Goal: Use online tool/utility: Utilize a website feature to perform a specific function

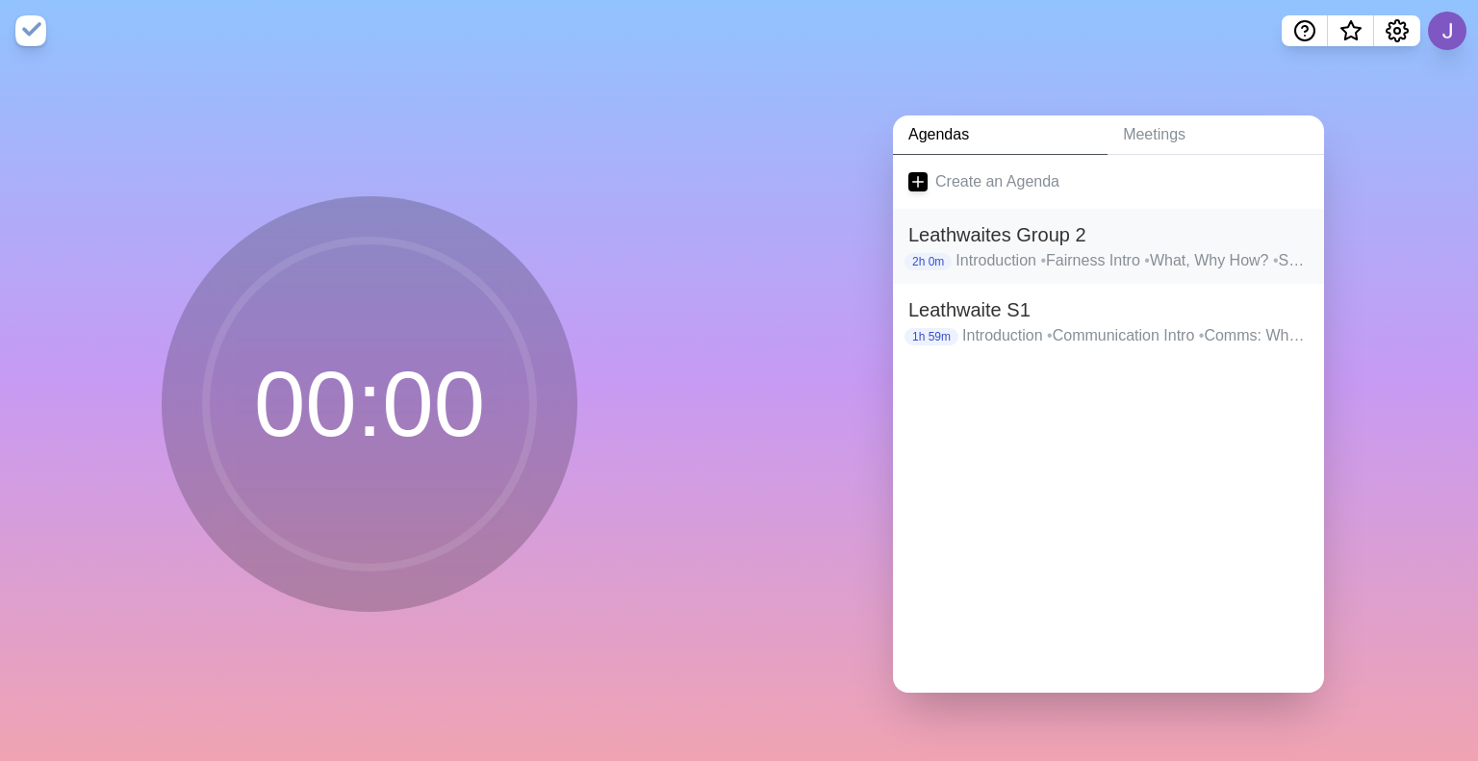
click at [1078, 255] on p "Introduction • Fairness Intro • What, Why How? • Summary • Root causes • RC Sum…" at bounding box center [1132, 260] width 353 height 23
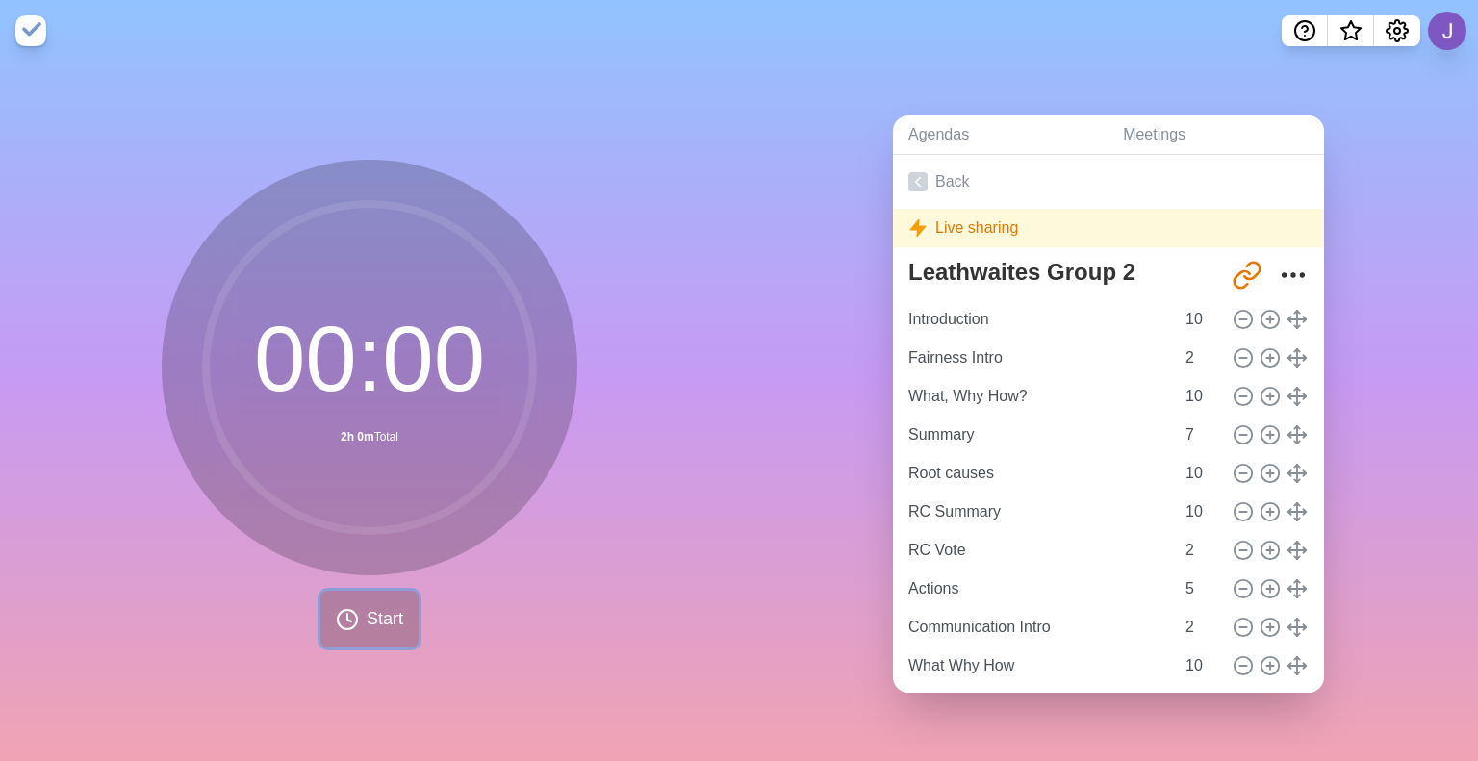
click at [346, 620] on icon at bounding box center [347, 619] width 23 height 23
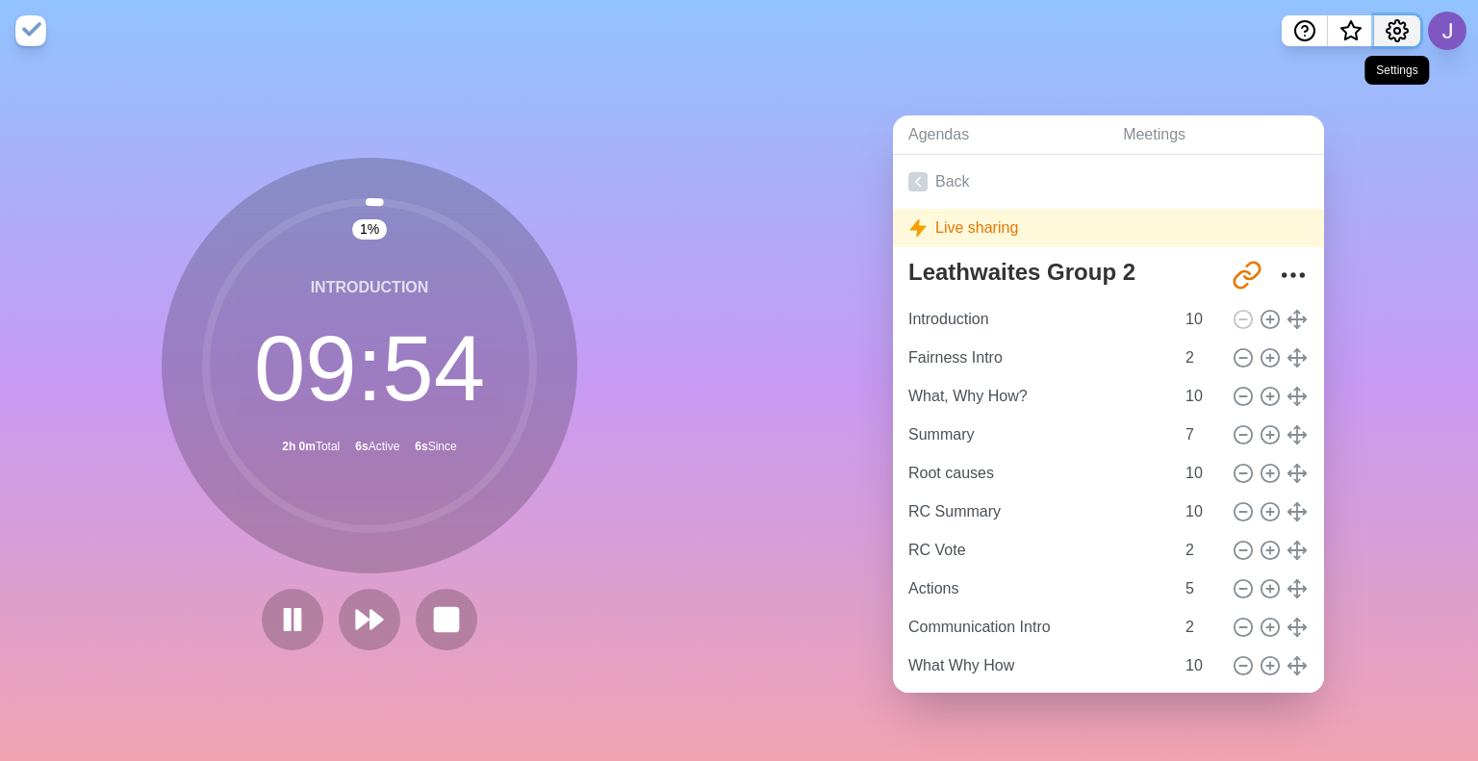
click at [1405, 24] on icon "Settings" at bounding box center [1397, 30] width 21 height 21
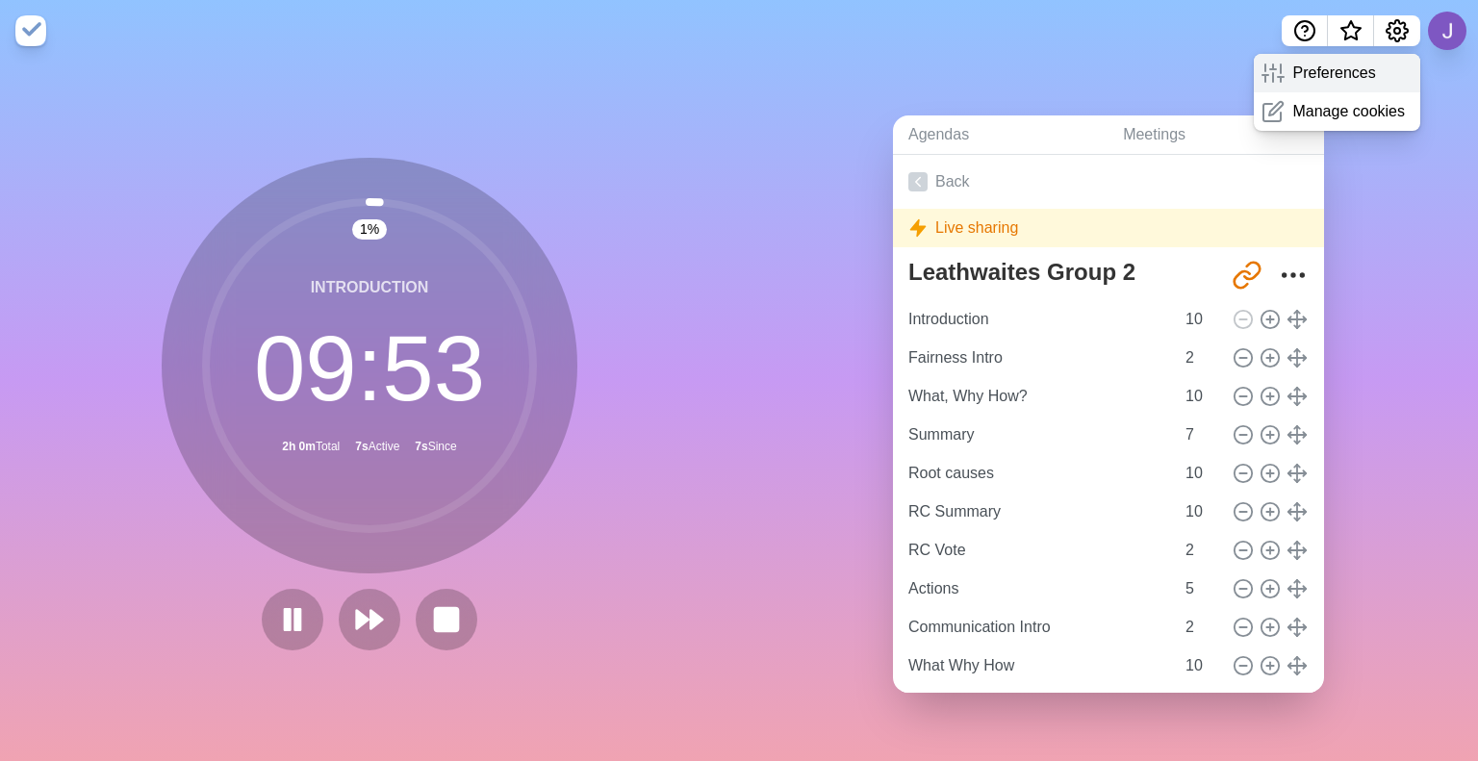
click at [1338, 75] on p "Preferences" at bounding box center [1333, 73] width 83 height 23
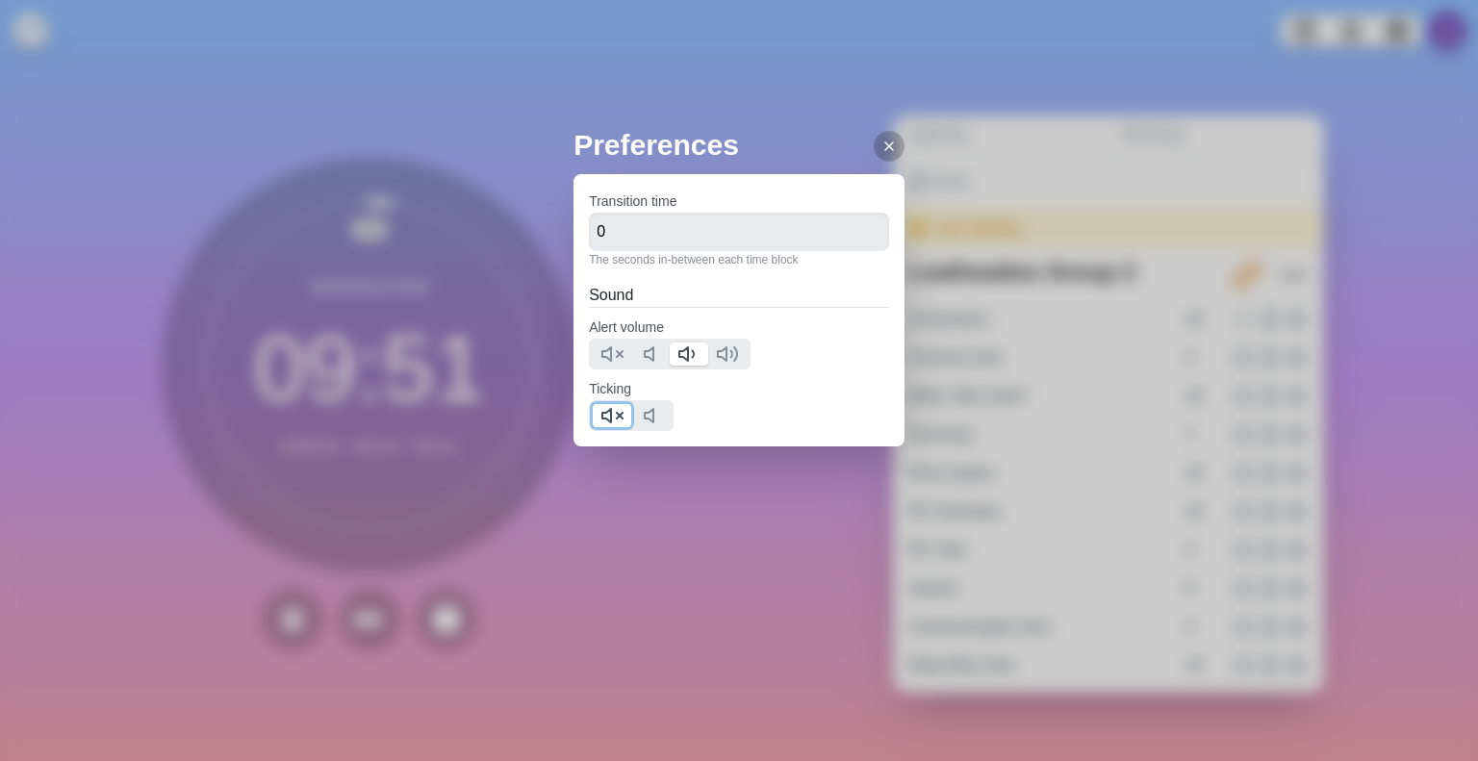
click at [612, 418] on icon at bounding box center [611, 415] width 23 height 23
click at [881, 153] on icon at bounding box center [888, 146] width 15 height 15
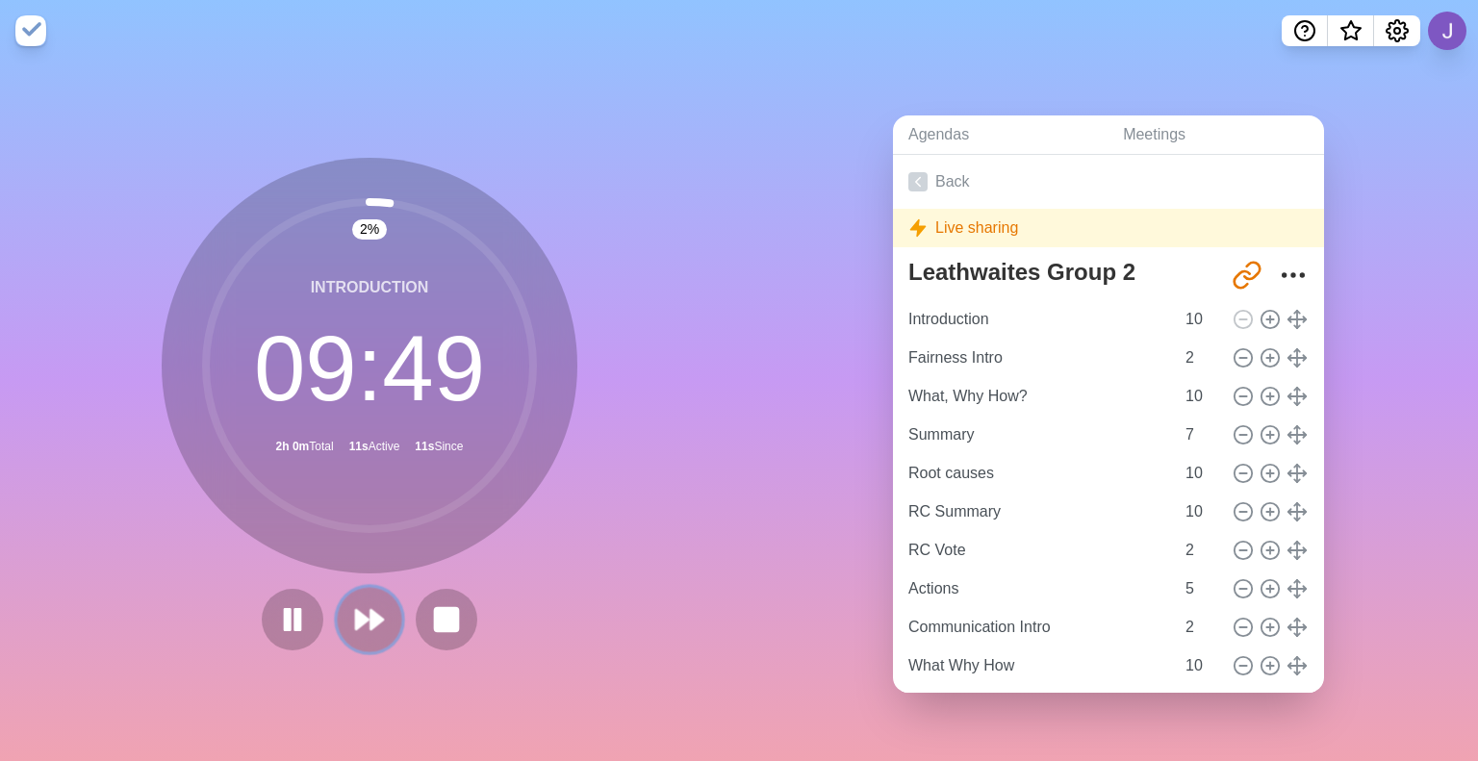
click at [358, 611] on polygon at bounding box center [362, 619] width 13 height 19
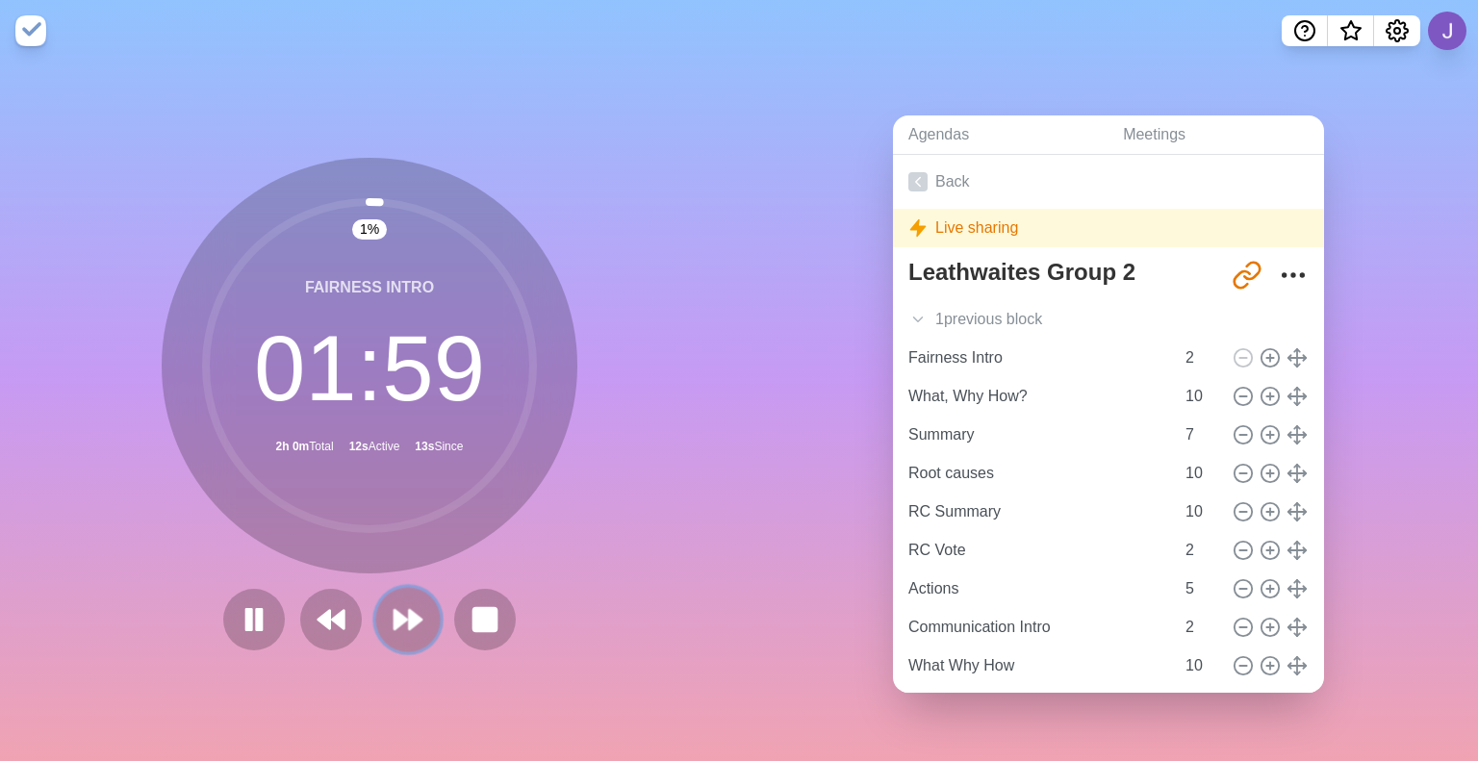
click at [398, 611] on polygon at bounding box center [401, 619] width 13 height 19
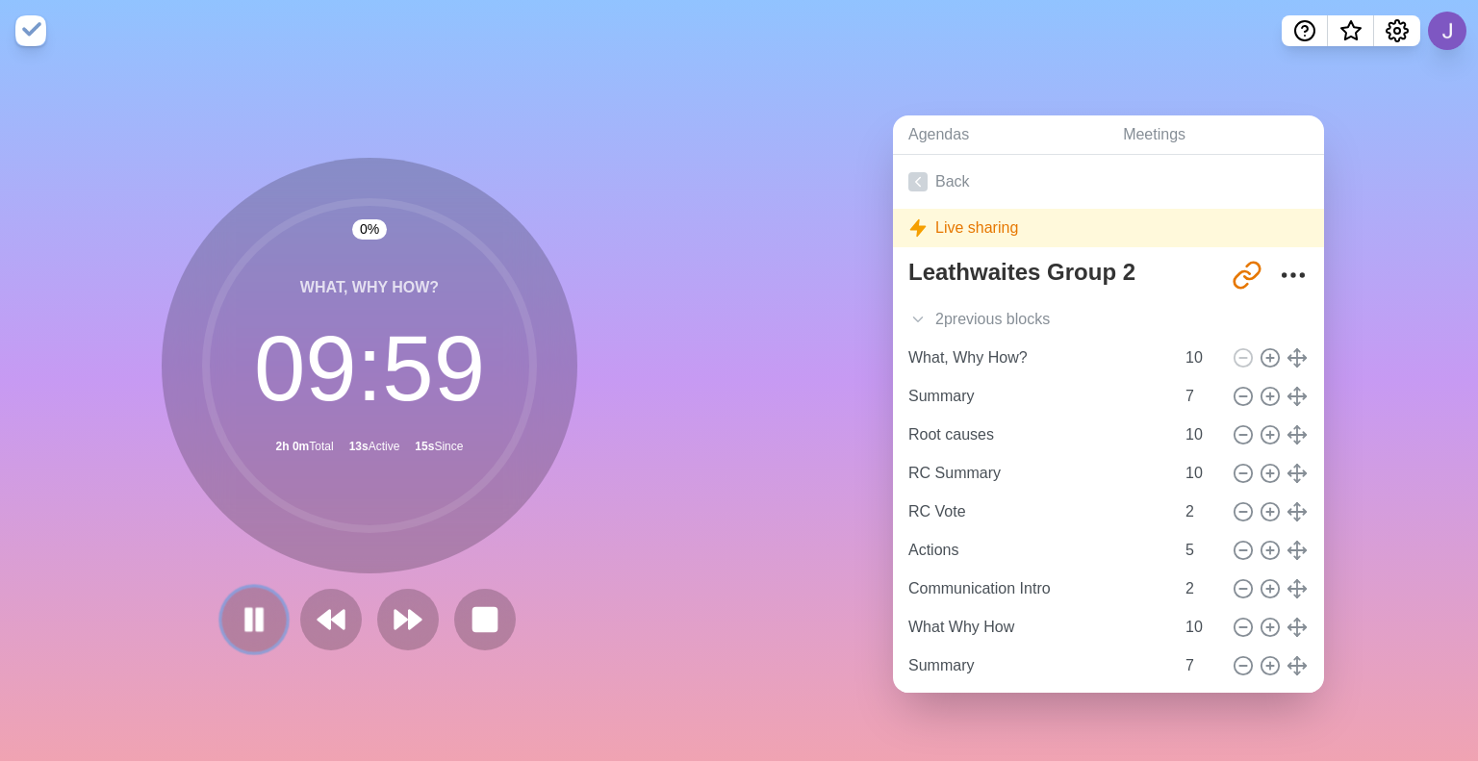
click at [224, 607] on button at bounding box center [253, 619] width 64 height 64
